Goal: Obtain resource: Download file/media

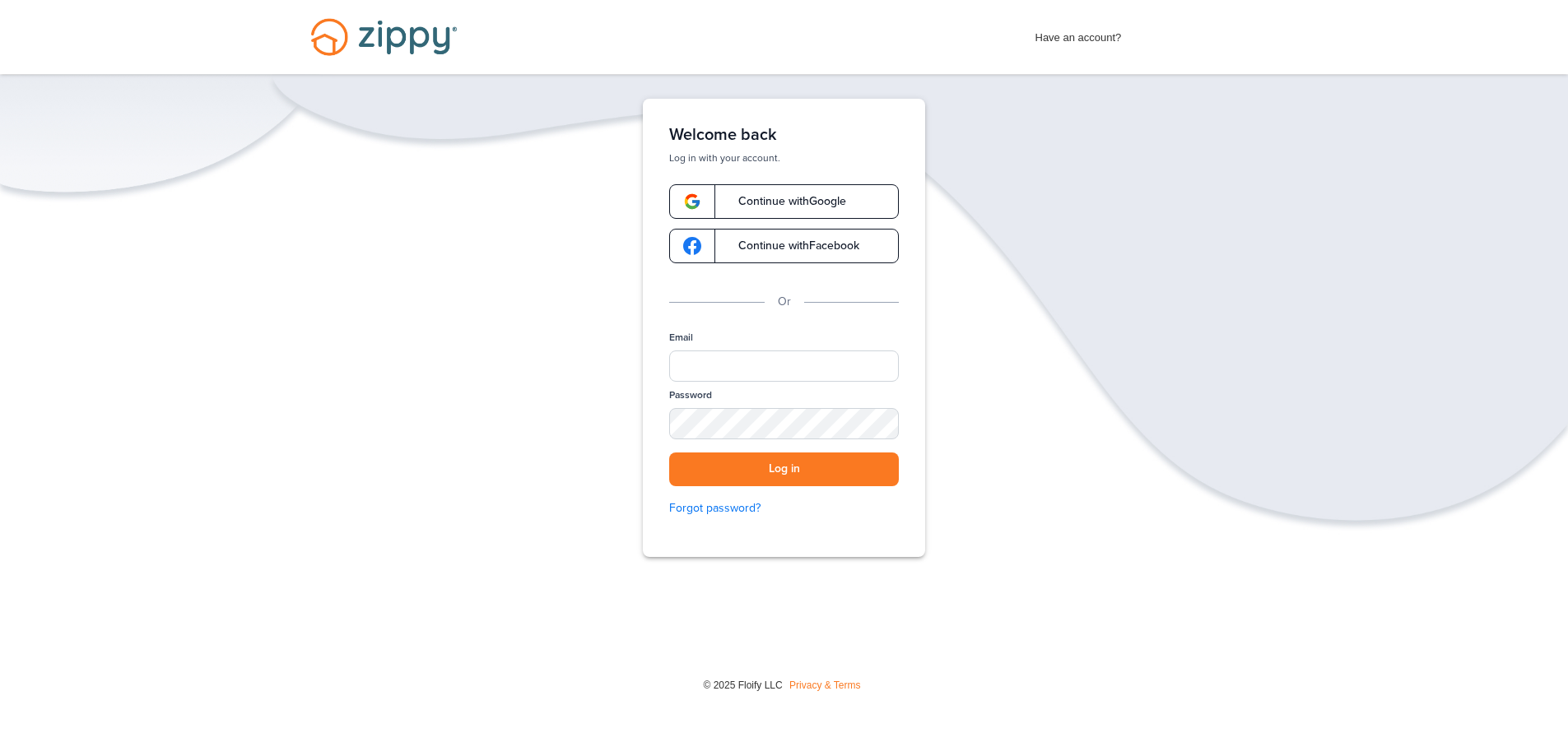
click at [775, 206] on span "Continue with Google" at bounding box center [784, 201] width 124 height 11
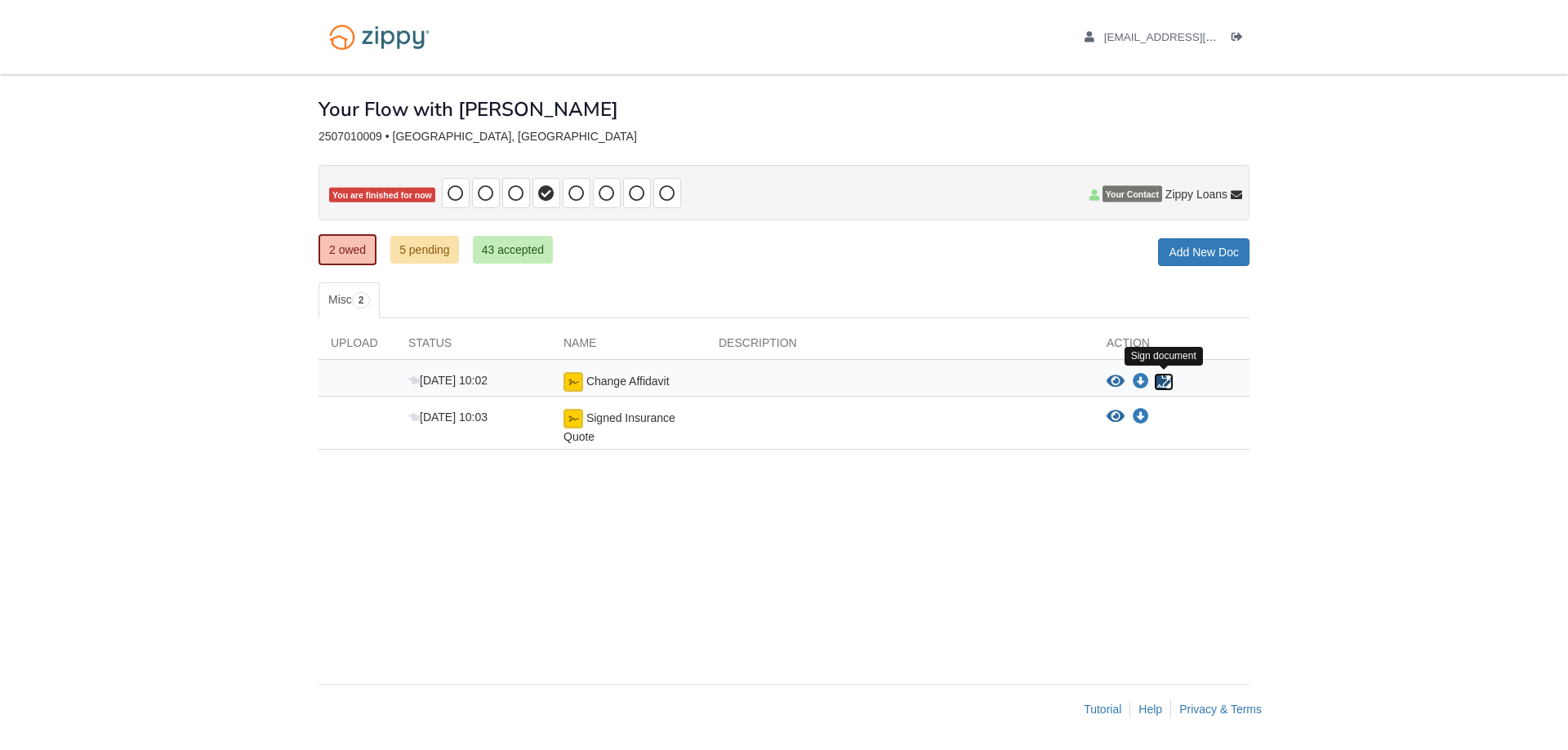
click at [1167, 386] on icon "Sign Form" at bounding box center [1163, 381] width 18 height 16
click at [1112, 414] on icon "View Signed Insurance Quote" at bounding box center [1116, 417] width 18 height 16
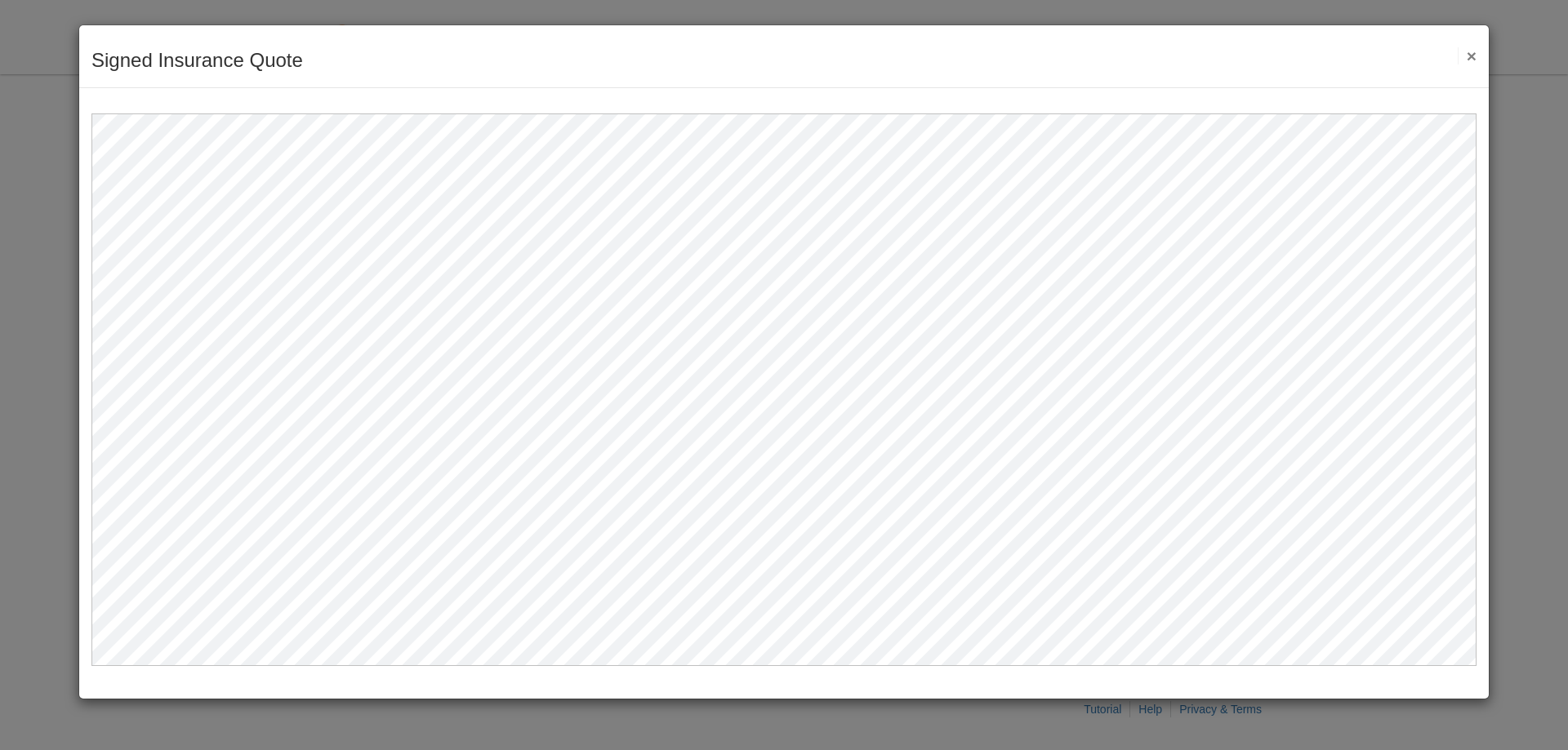
click at [1470, 58] on button "×" at bounding box center [1467, 56] width 19 height 17
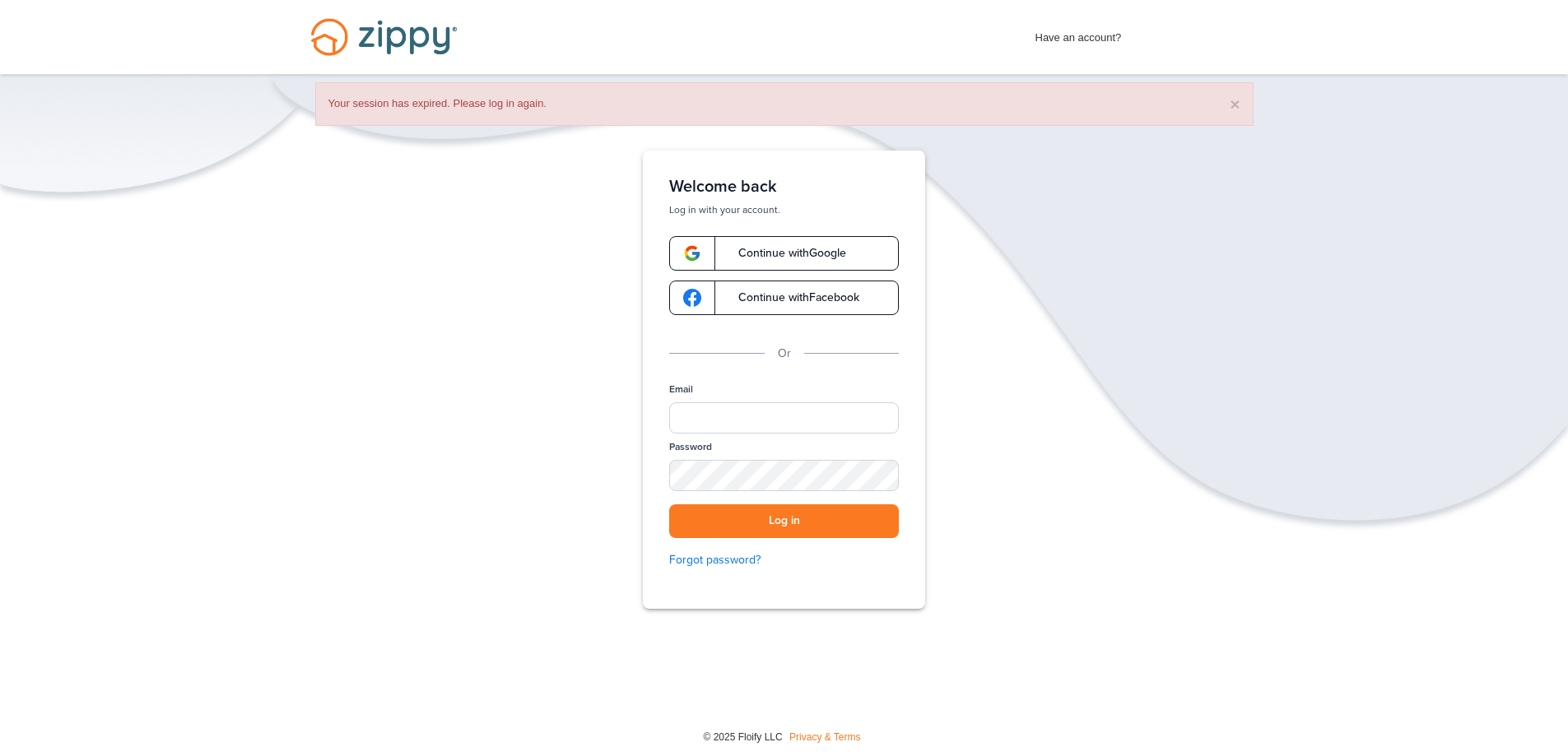
click at [813, 251] on span "Continue with Google" at bounding box center [784, 253] width 124 height 11
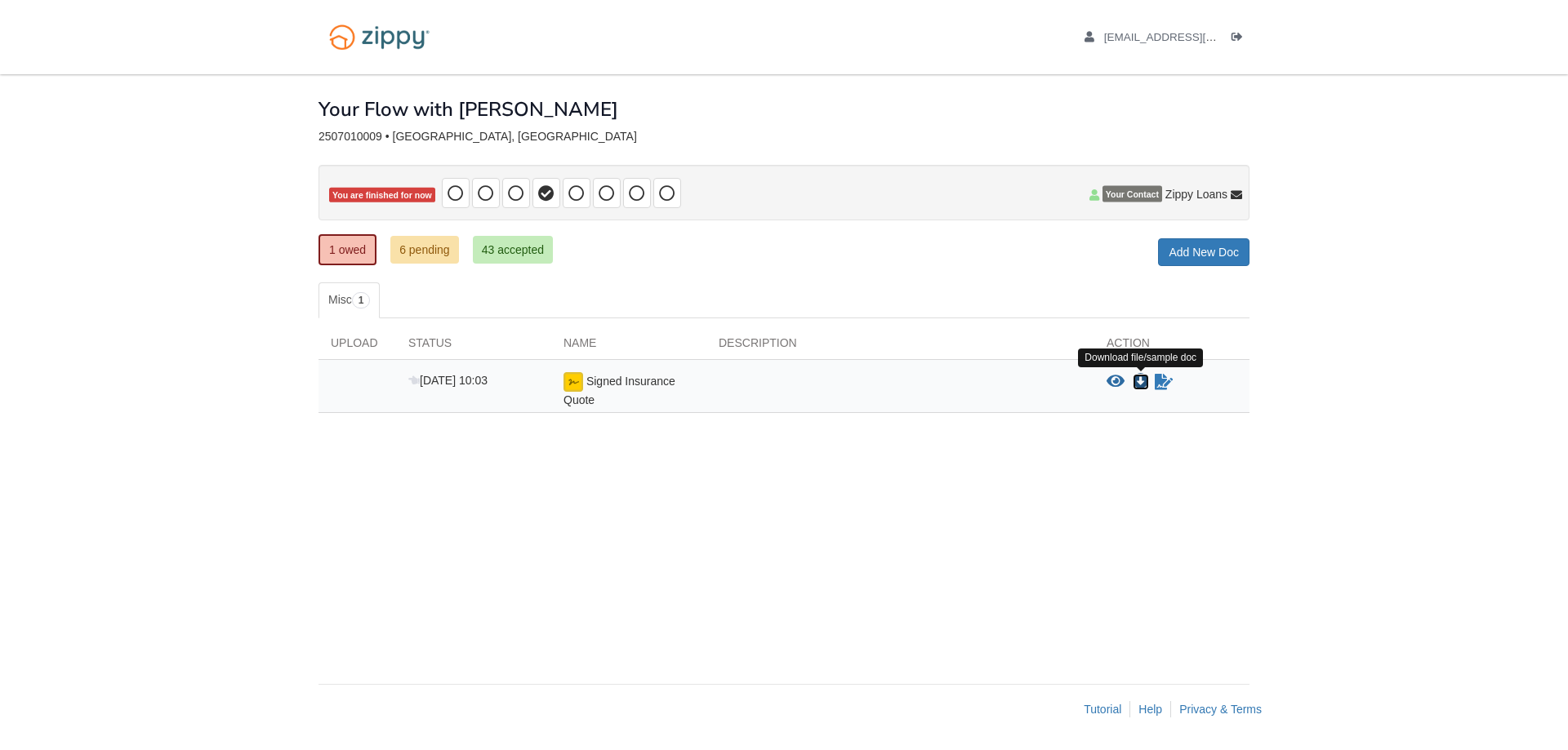
click at [1141, 379] on icon "Download Signed Insurance Quote" at bounding box center [1140, 381] width 16 height 16
click at [1119, 383] on icon "View Signed Insurance Quote" at bounding box center [1116, 381] width 18 height 16
